Goal: Navigation & Orientation: Find specific page/section

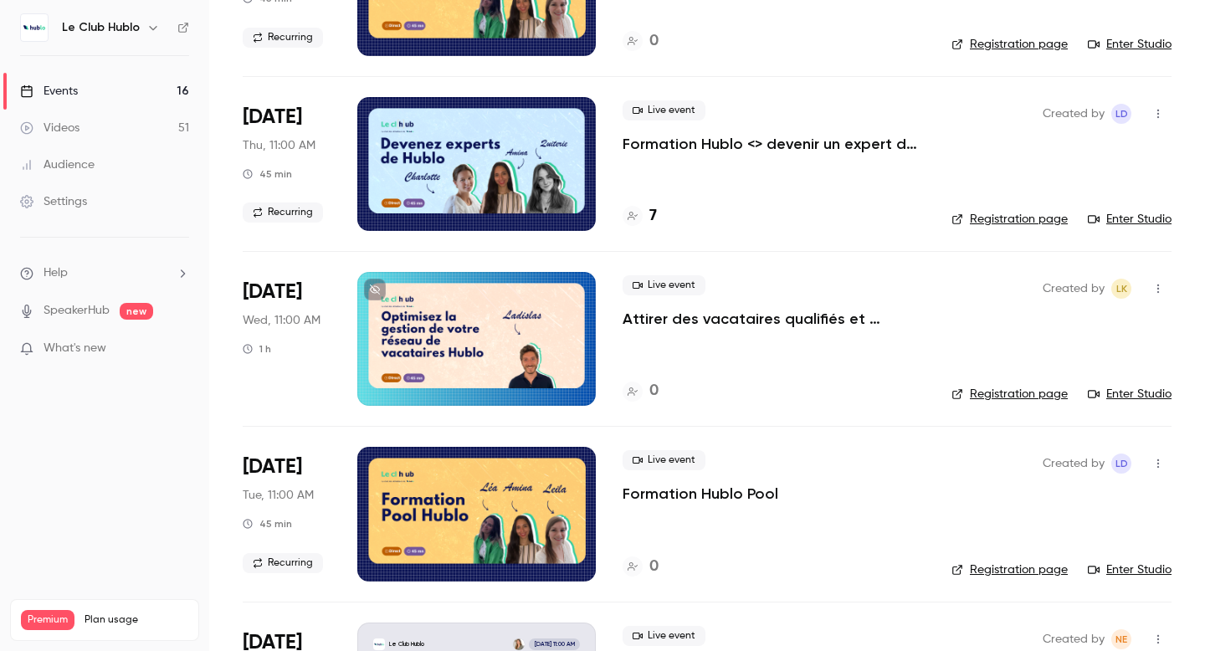
scroll to position [924, 0]
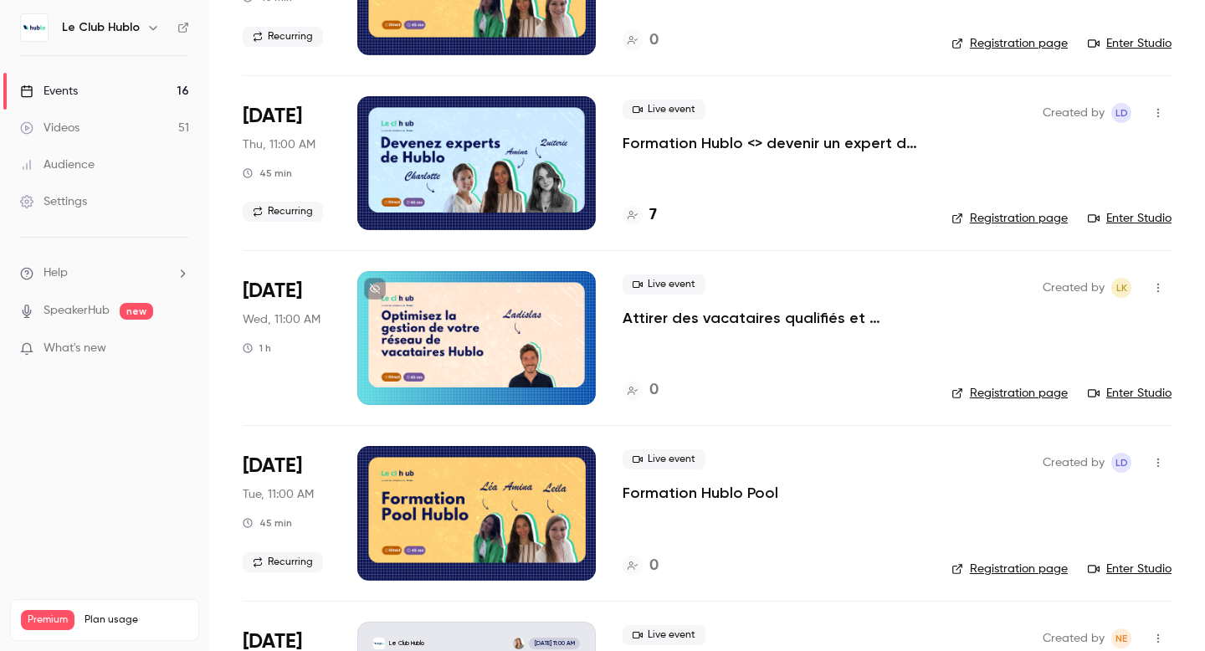
click at [562, 341] on div at bounding box center [476, 338] width 239 height 134
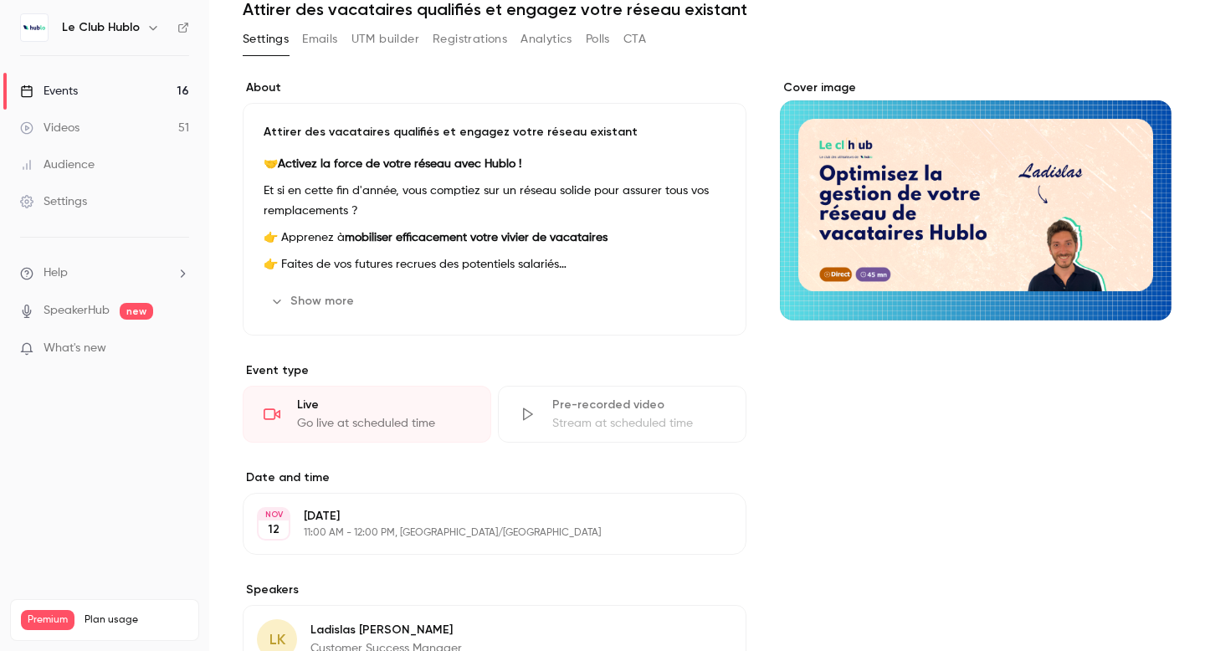
scroll to position [54, 0]
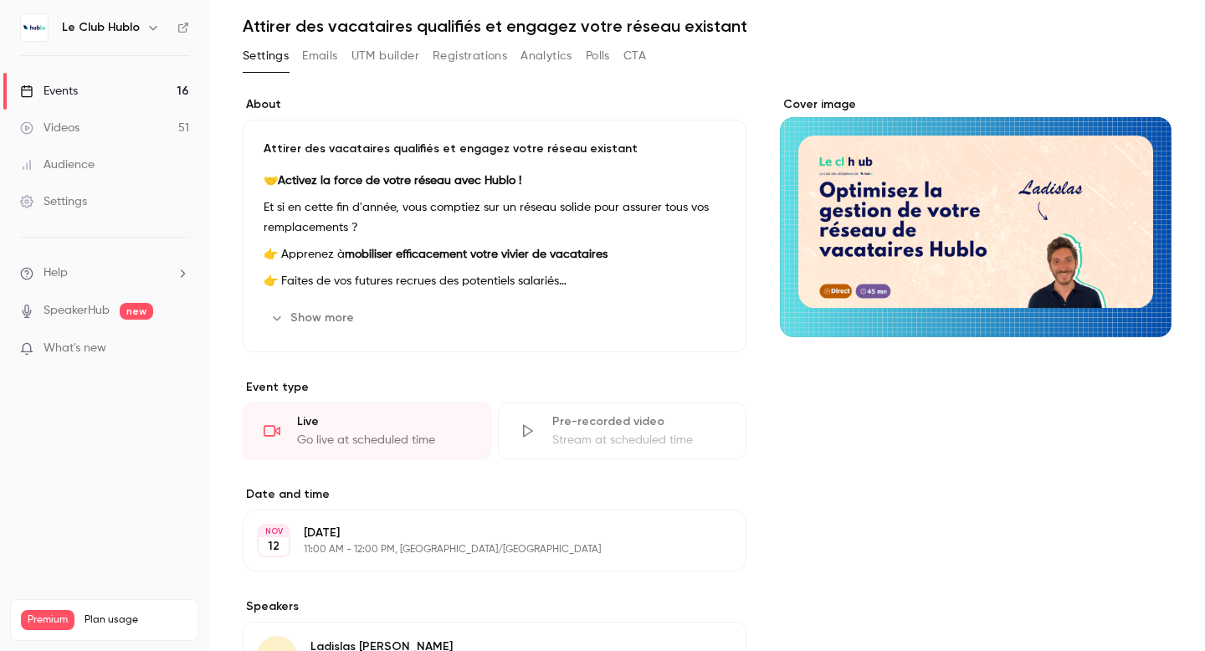
click at [345, 322] on button "Show more" at bounding box center [314, 318] width 100 height 27
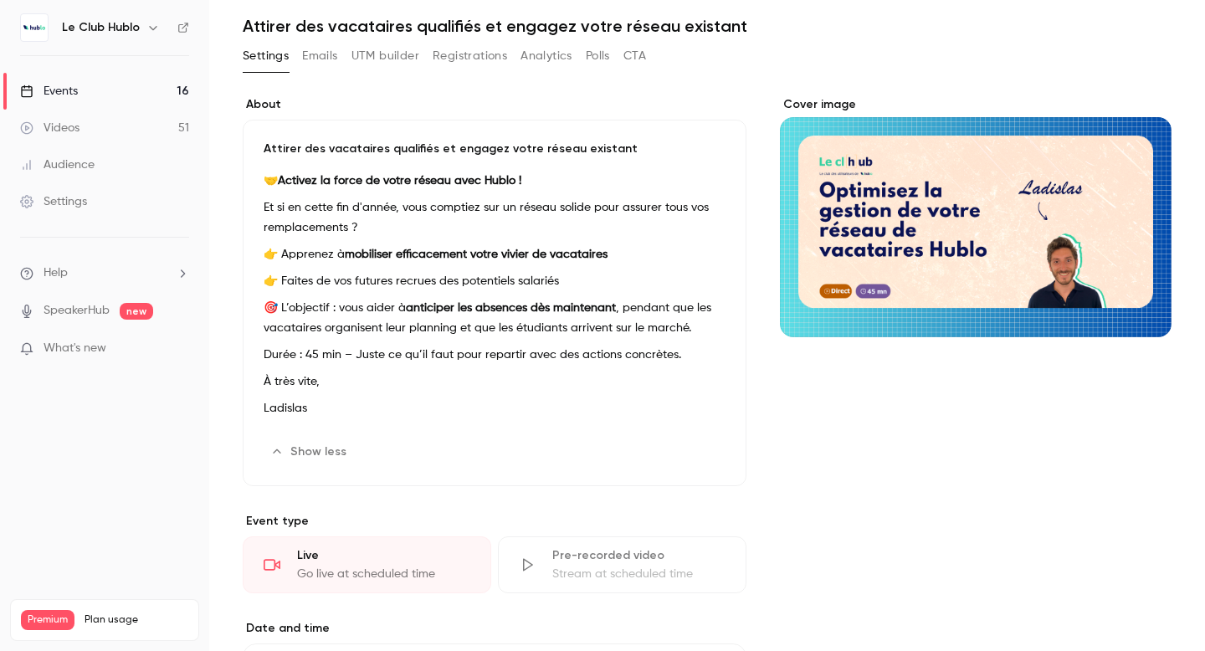
scroll to position [0, 0]
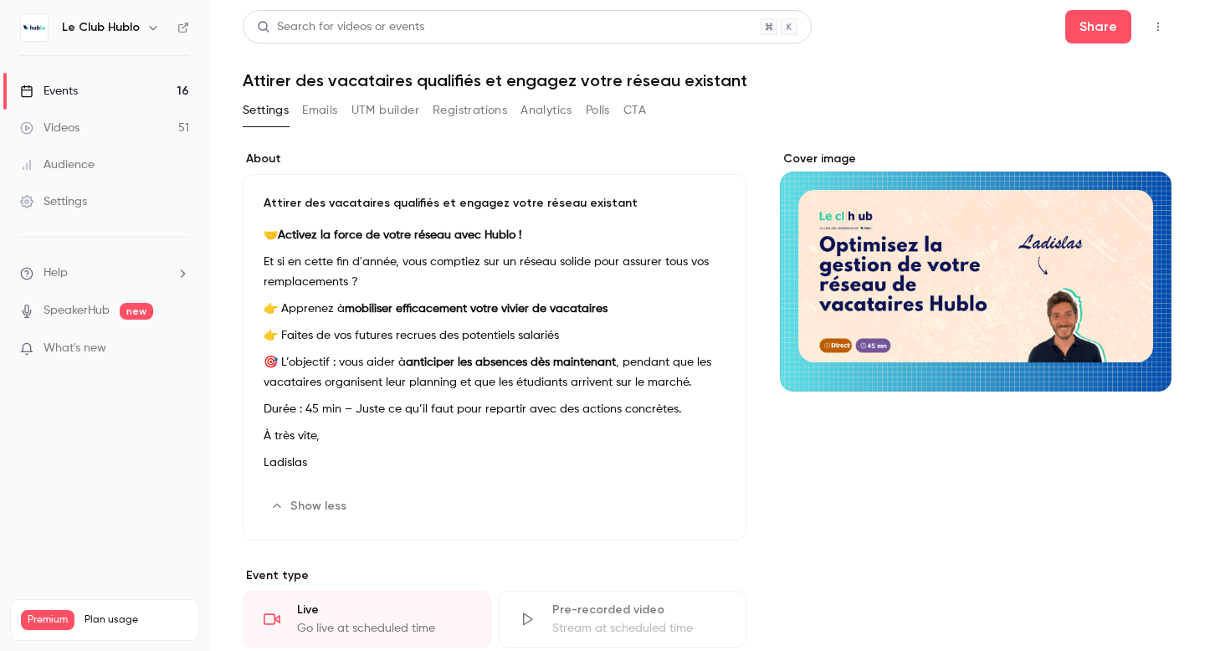
click at [74, 90] on div "Events" at bounding box center [49, 91] width 58 height 17
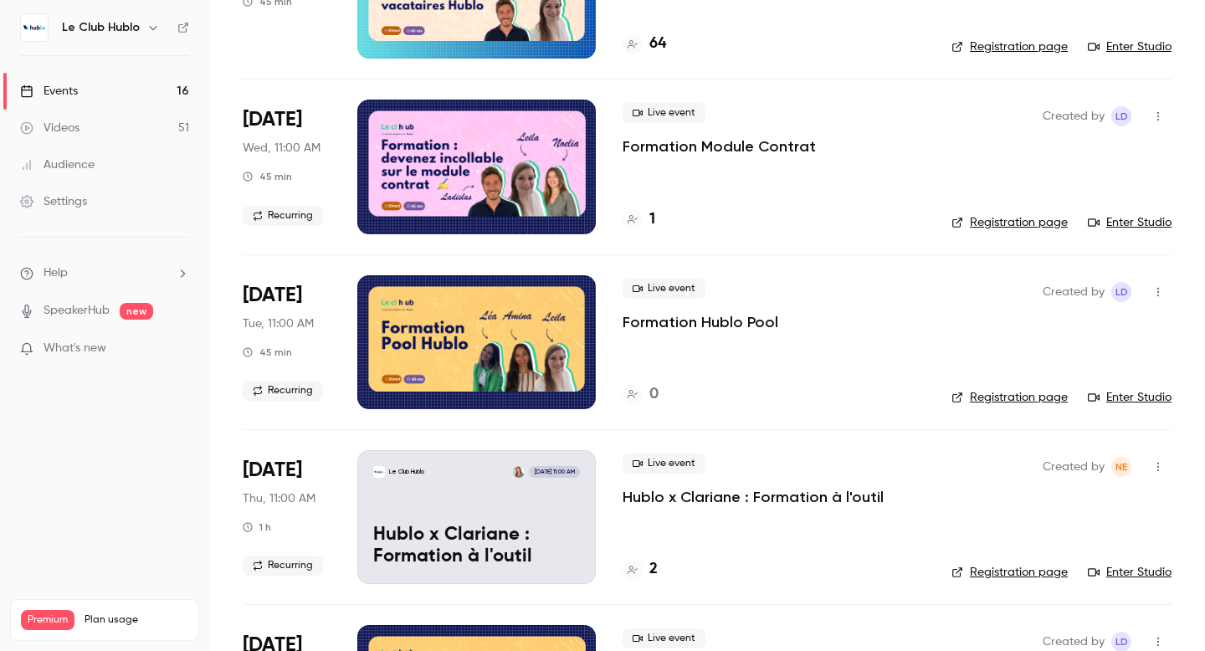
scroll to position [216, 0]
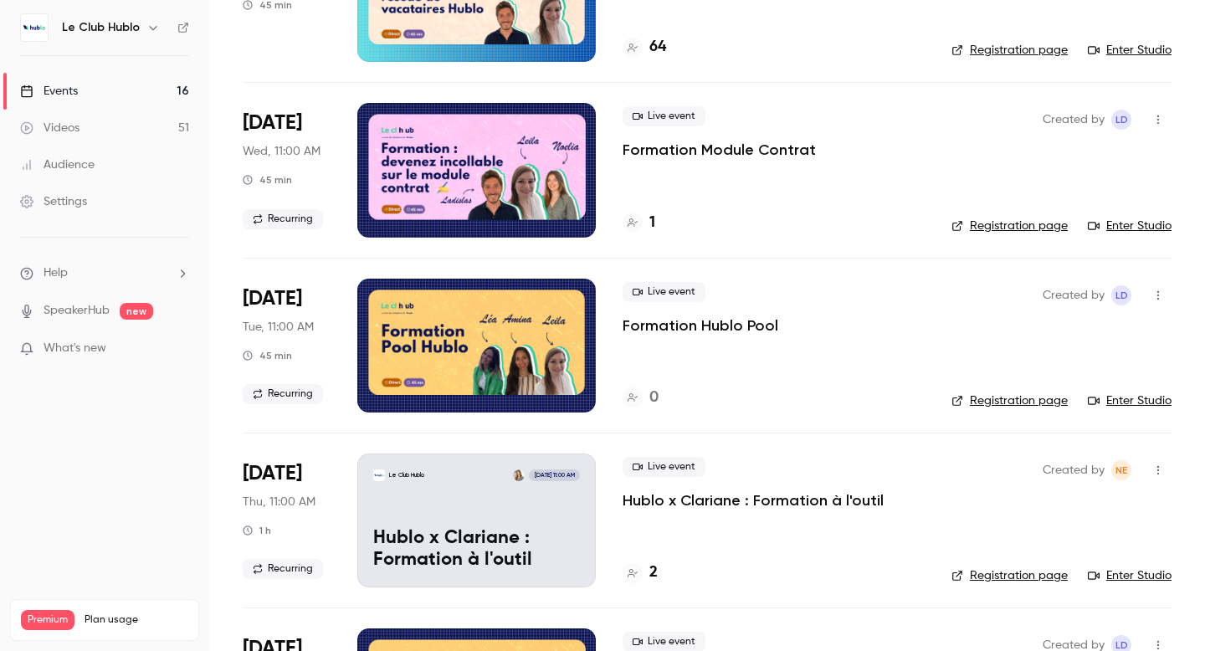
click at [1160, 119] on icon "button" at bounding box center [1158, 120] width 13 height 12
click at [870, 241] on div at bounding box center [602, 325] width 1205 height 651
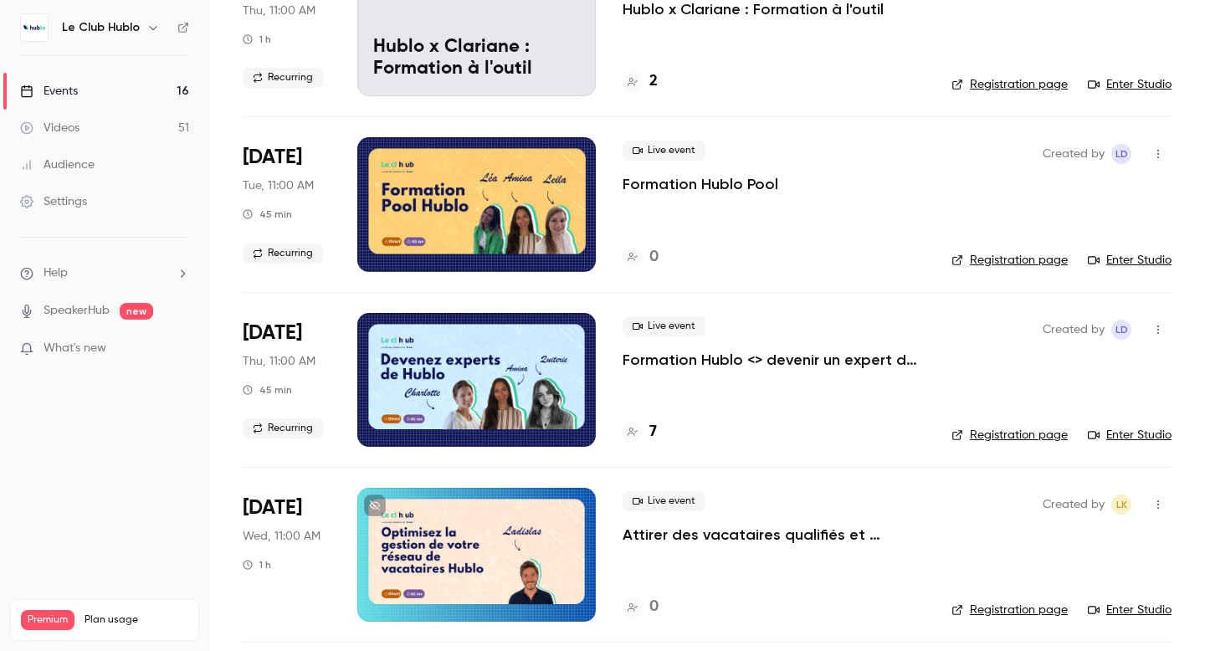
scroll to position [725, 0]
